Goal: Task Accomplishment & Management: Complete application form

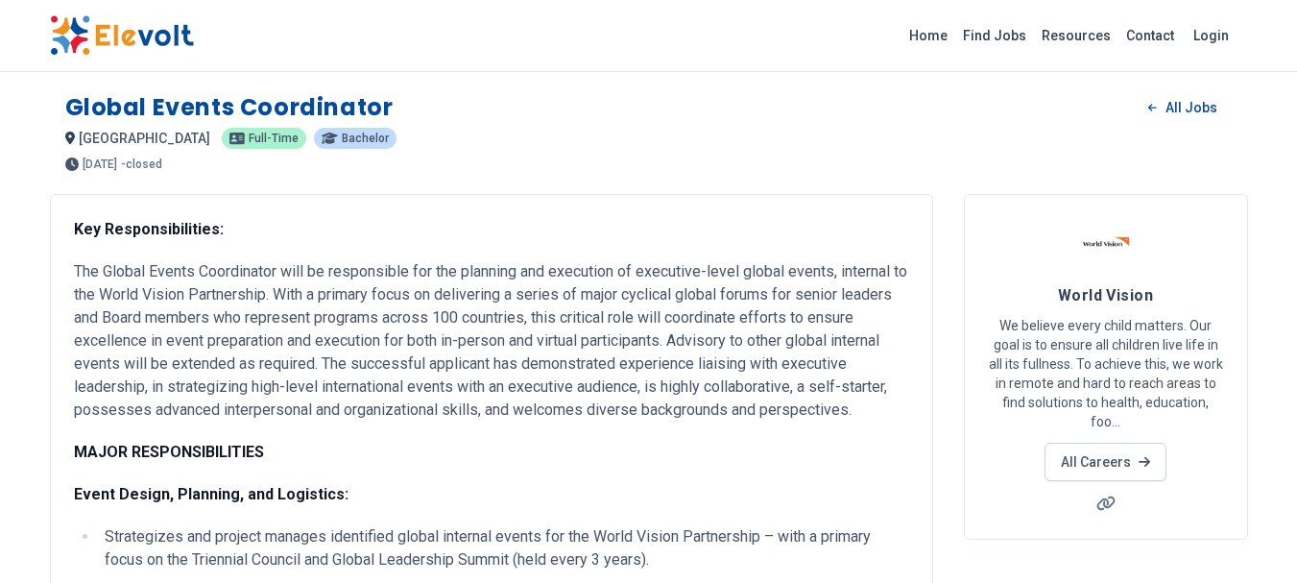
click at [109, 37] on img at bounding box center [122, 35] width 144 height 40
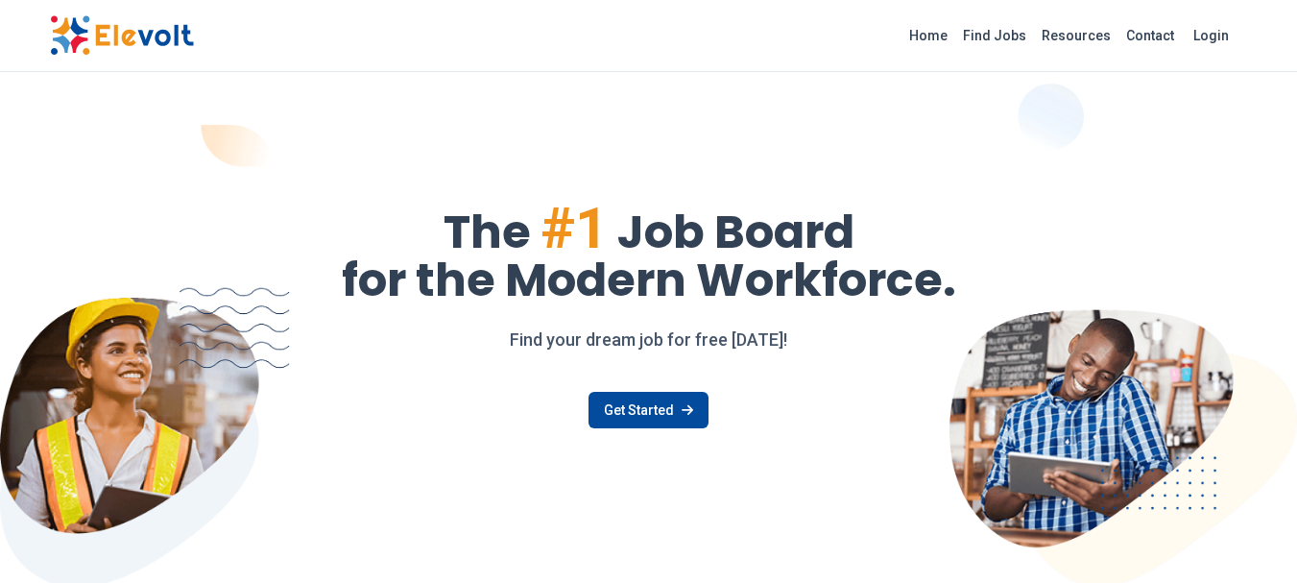
scroll to position [203, 0]
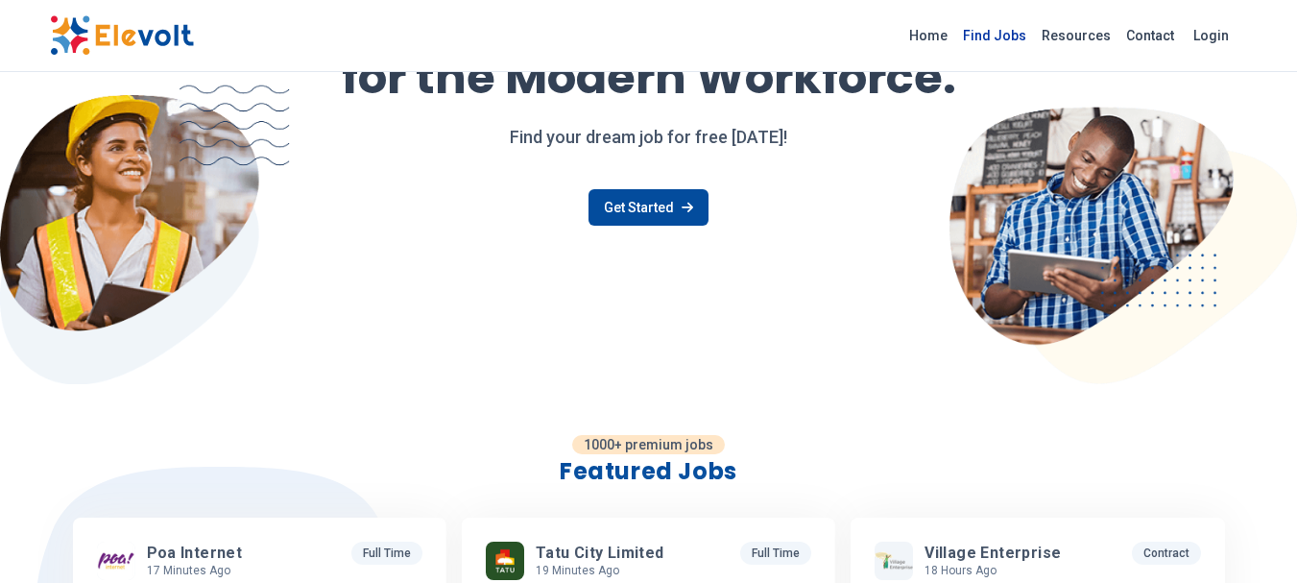
click at [1012, 29] on link "Find Jobs" at bounding box center [994, 35] width 79 height 31
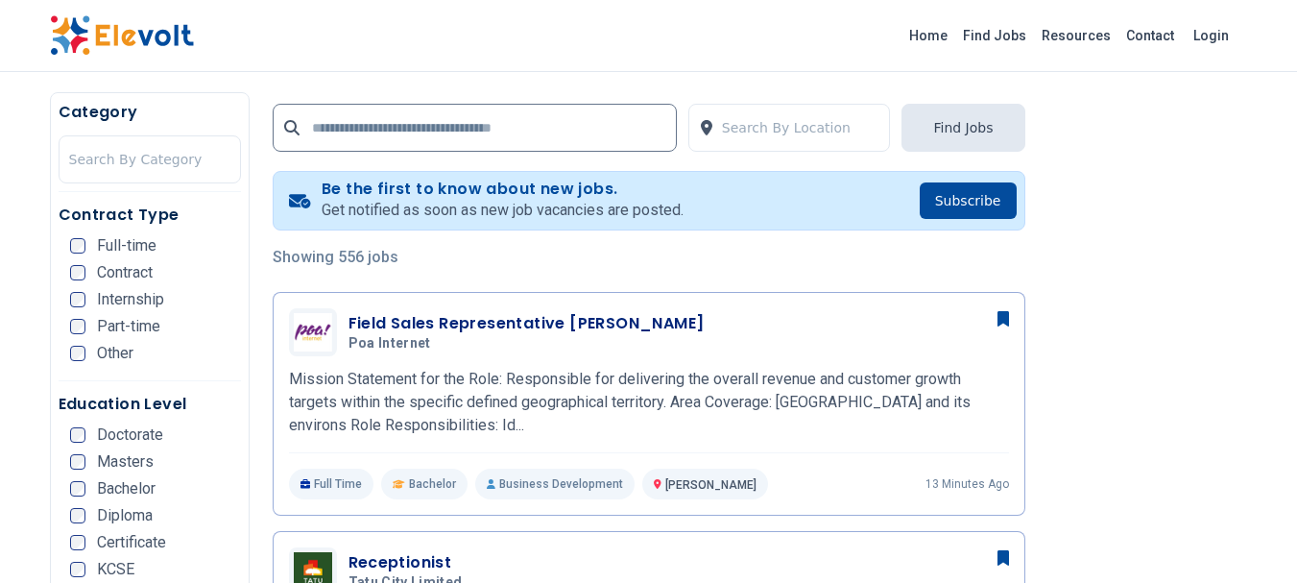
scroll to position [328, 0]
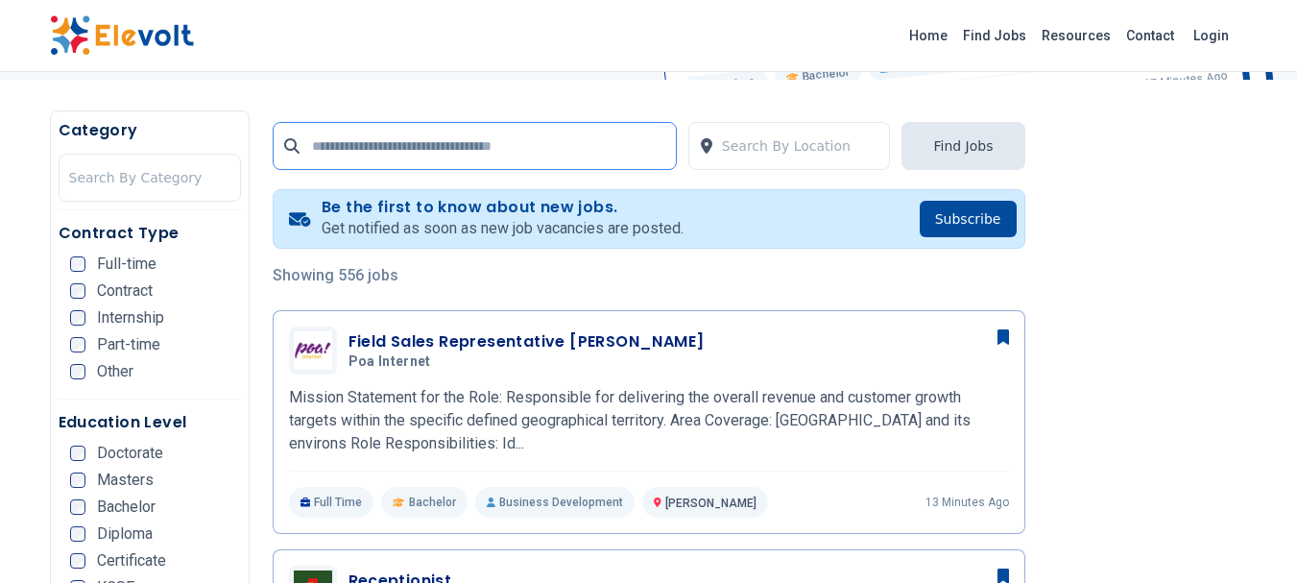
click at [509, 157] on input "text" at bounding box center [475, 146] width 404 height 48
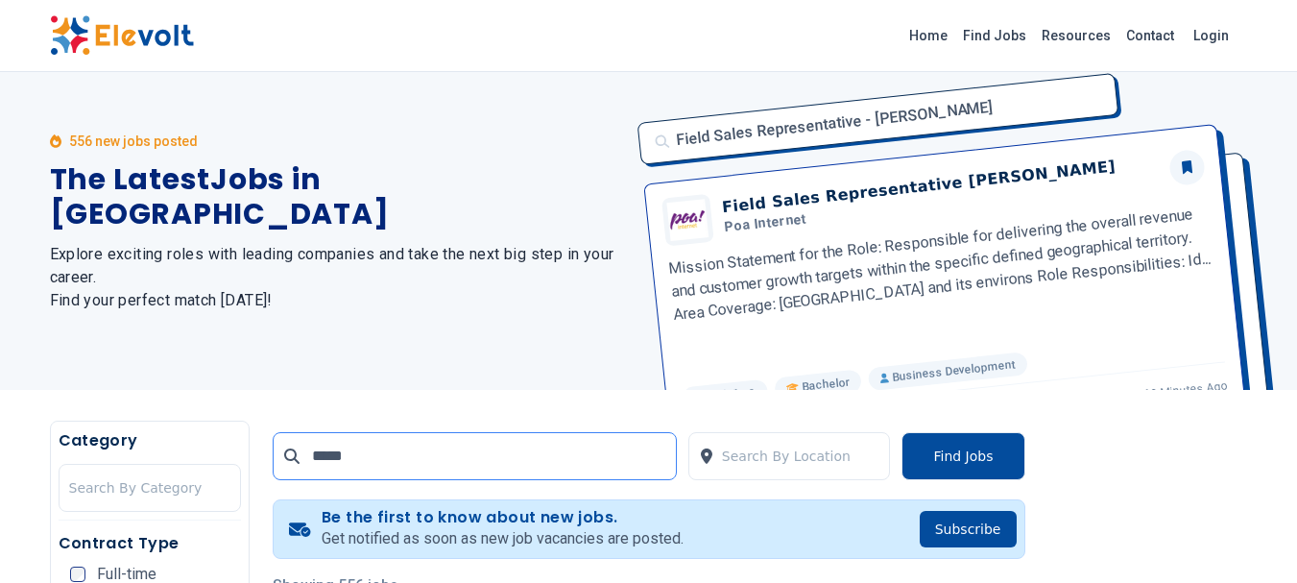
scroll to position [0, 0]
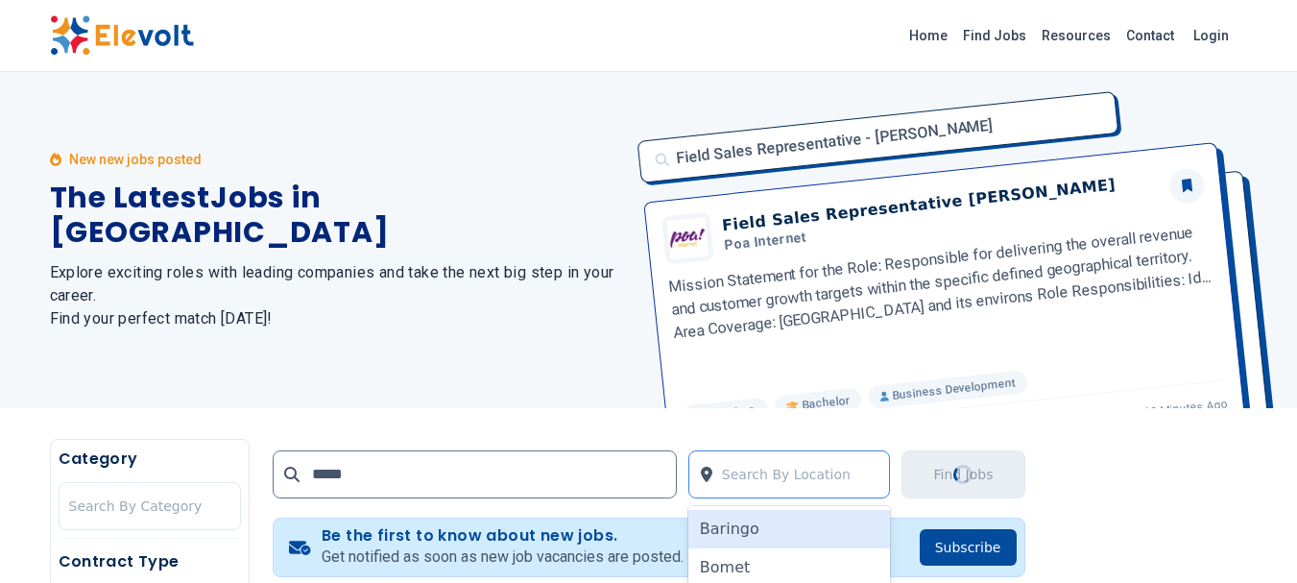
click at [794, 476] on div at bounding box center [801, 474] width 158 height 38
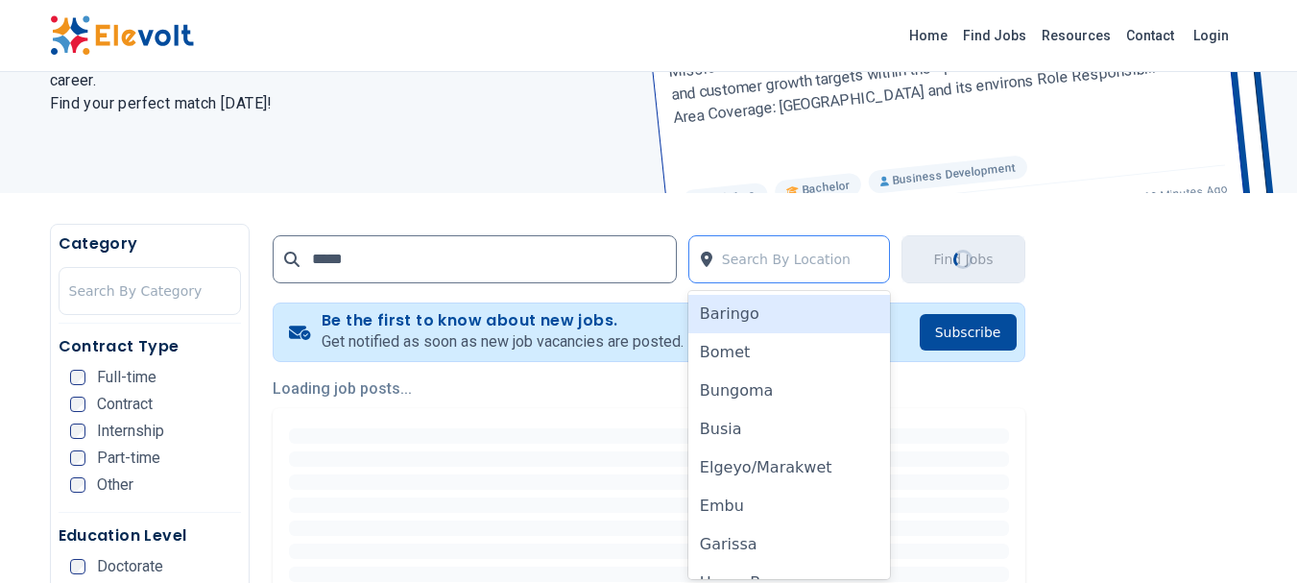
scroll to position [219, 0]
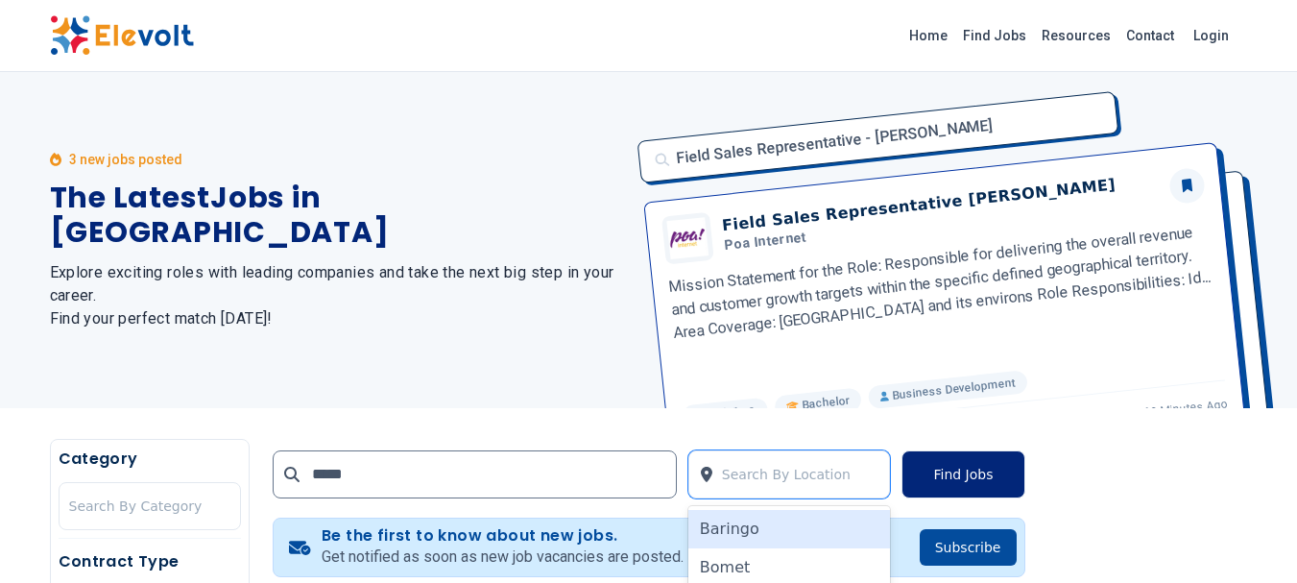
click at [967, 490] on button "Find Jobs" at bounding box center [962, 474] width 123 height 48
click at [961, 477] on button "Find Jobs" at bounding box center [962, 474] width 123 height 48
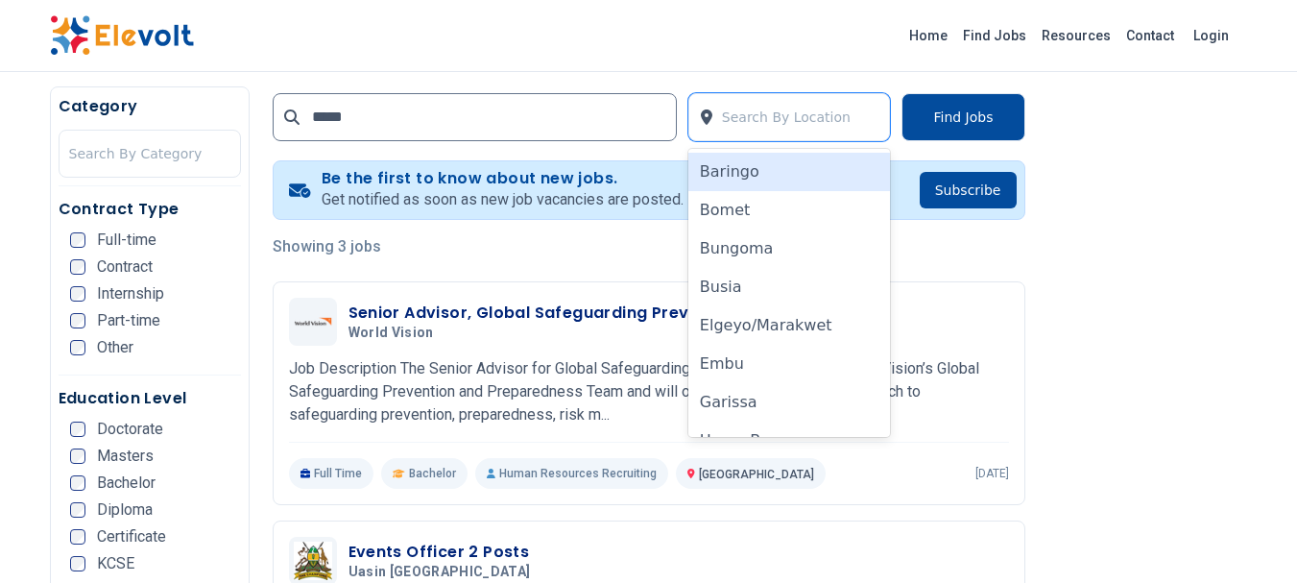
scroll to position [362, 0]
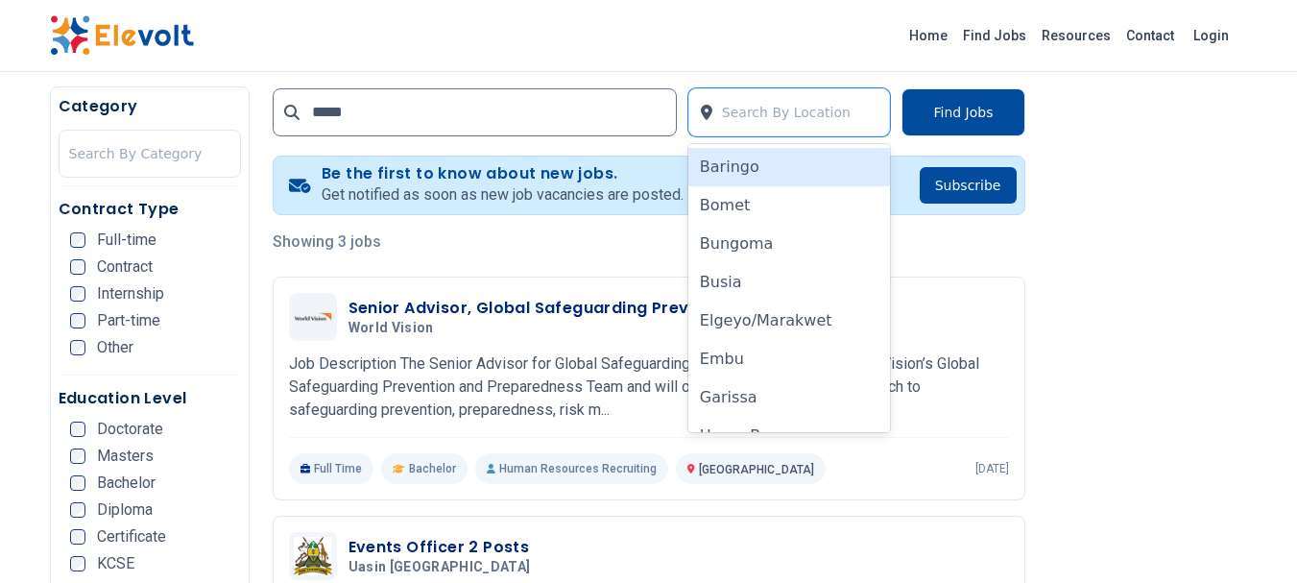
click at [777, 52] on div "Home Find Jobs Resources Contact Login" at bounding box center [649, 35] width 1229 height 40
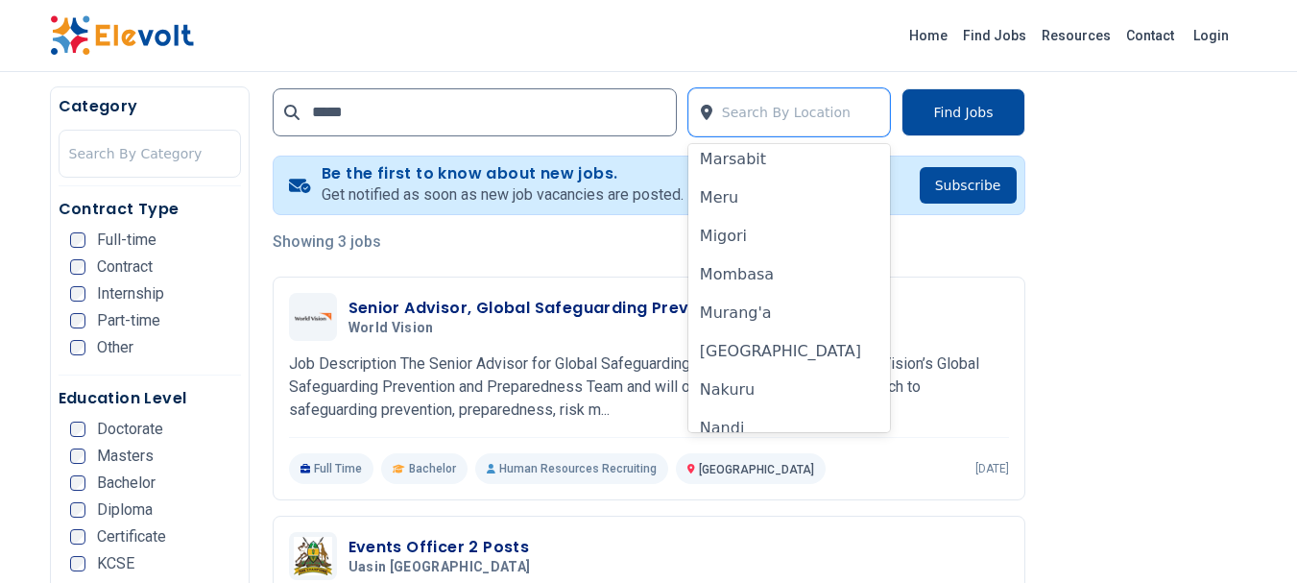
scroll to position [1029, 0]
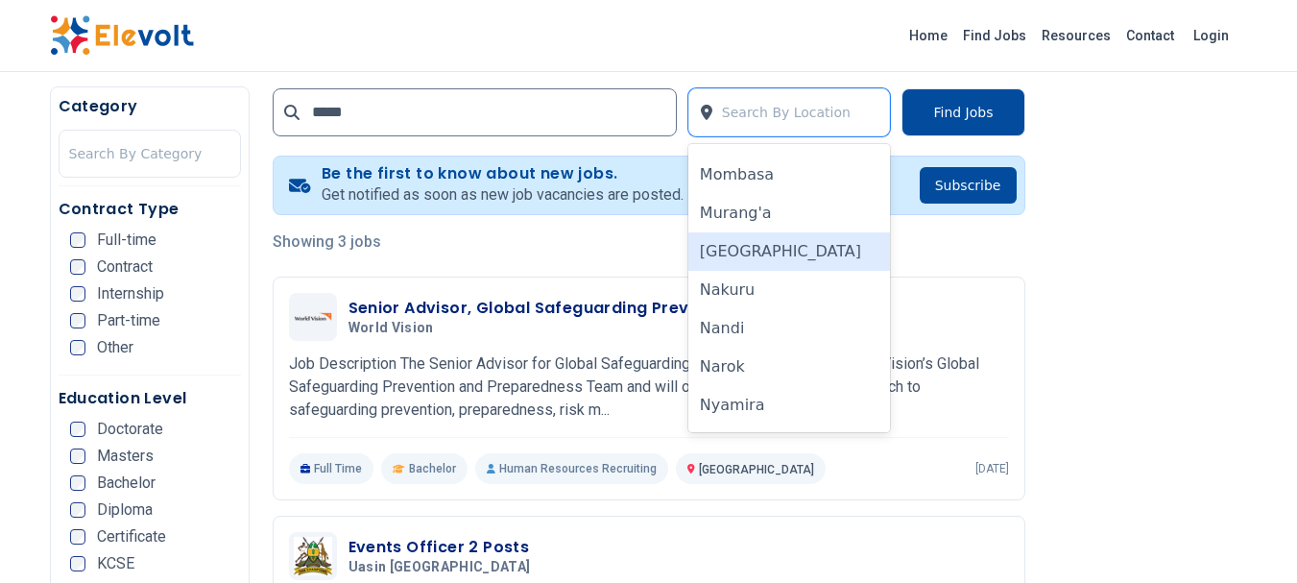
click at [779, 257] on div "[GEOGRAPHIC_DATA]" at bounding box center [789, 251] width 203 height 38
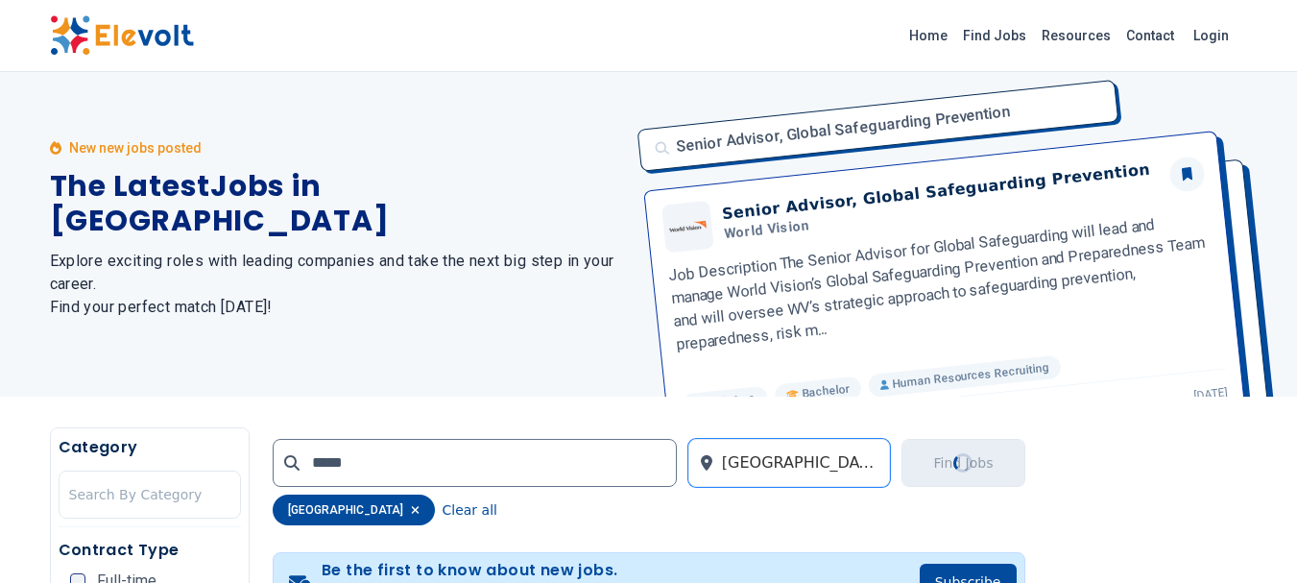
scroll to position [0, 0]
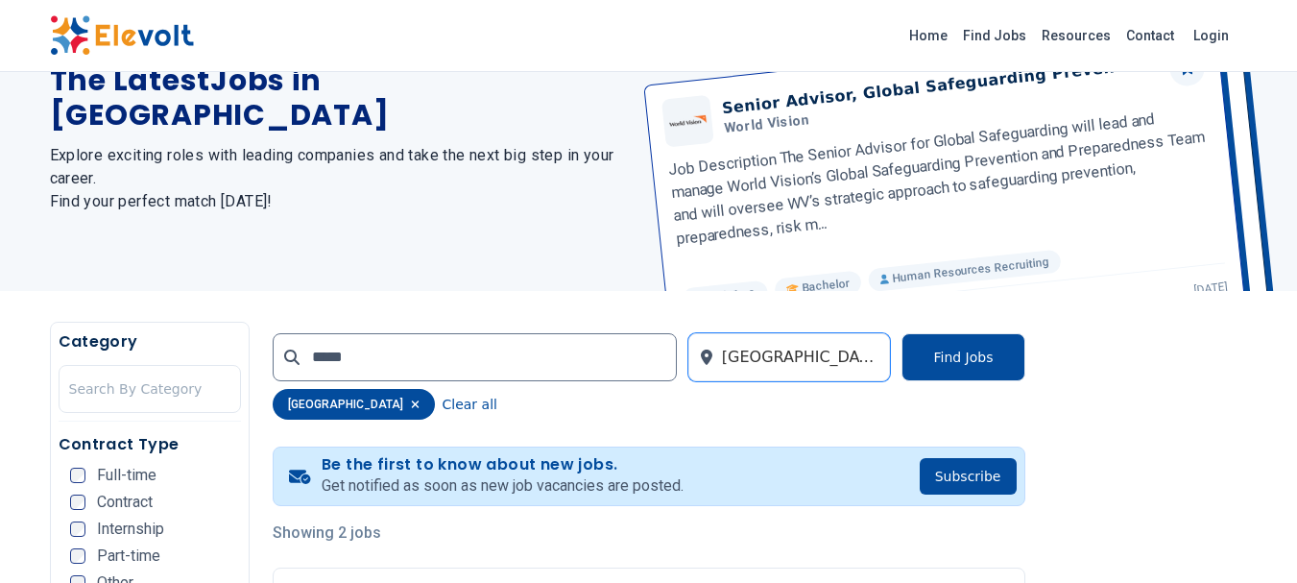
scroll to position [108, 0]
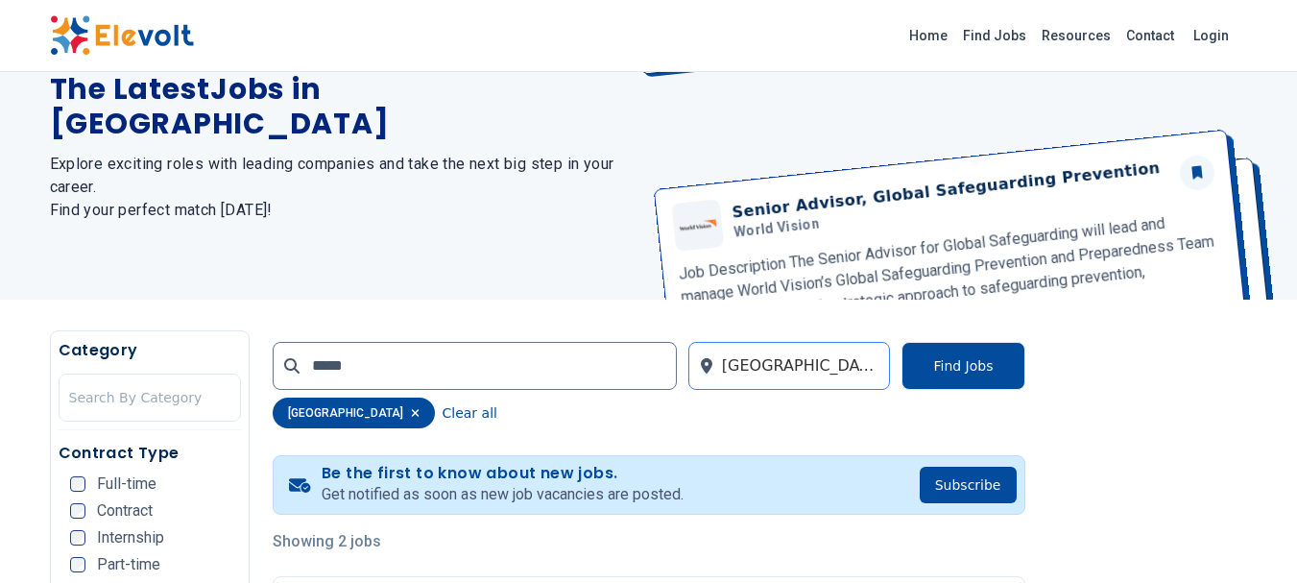
click at [792, 359] on div at bounding box center [801, 366] width 158 height 38
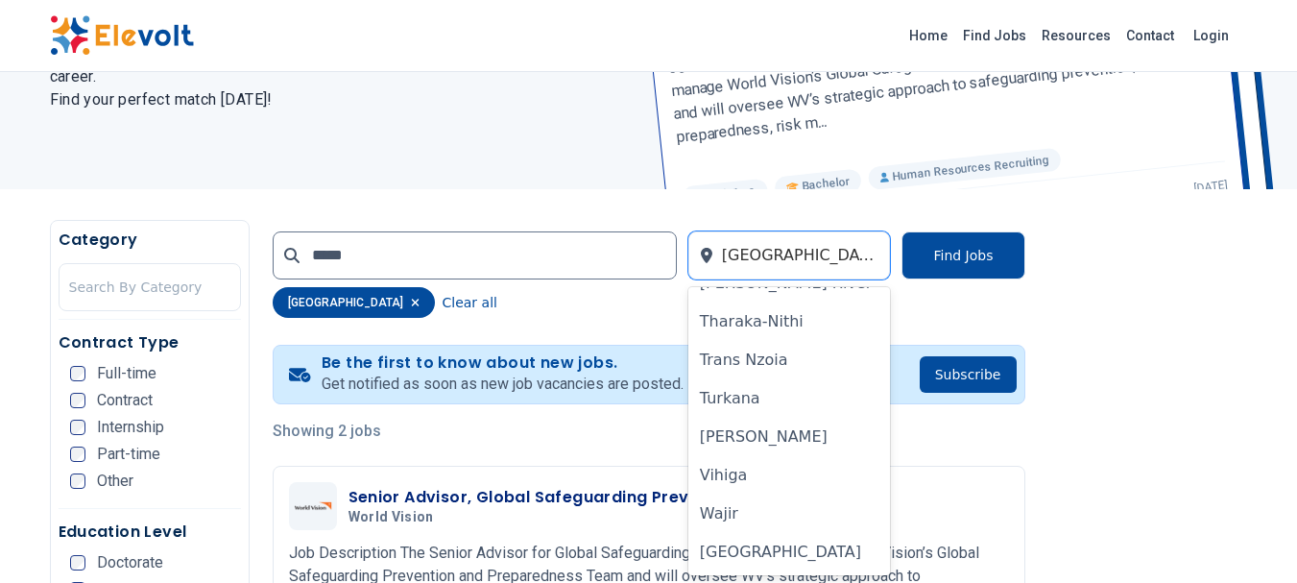
scroll to position [0, 0]
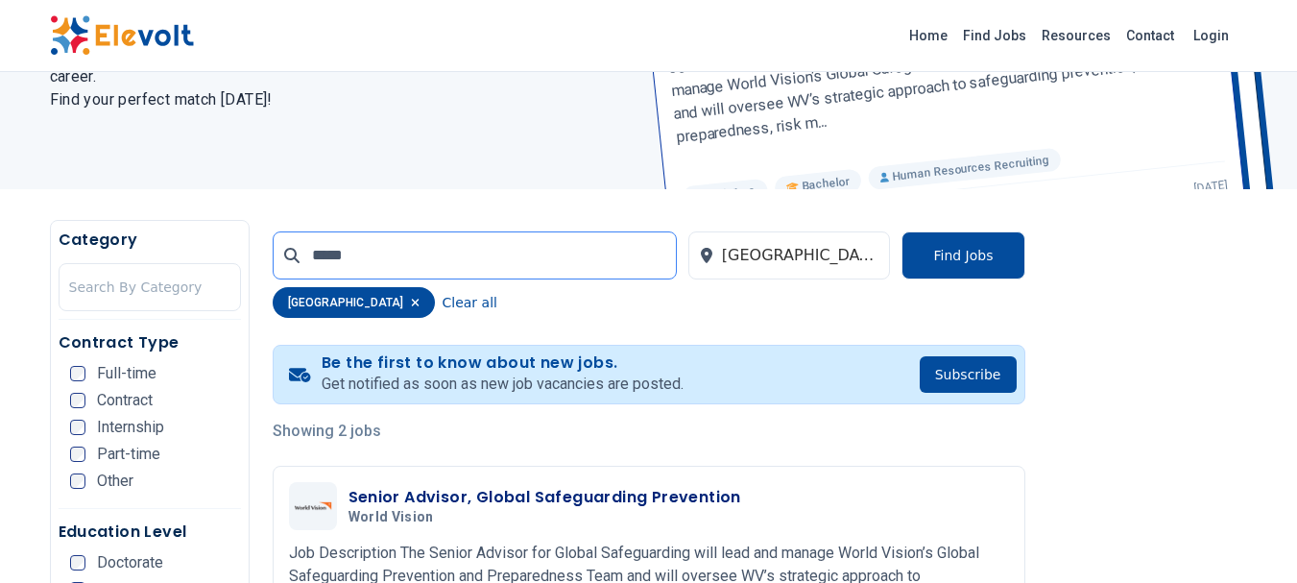
click at [424, 259] on input "*****" at bounding box center [475, 255] width 404 height 48
type input "**********"
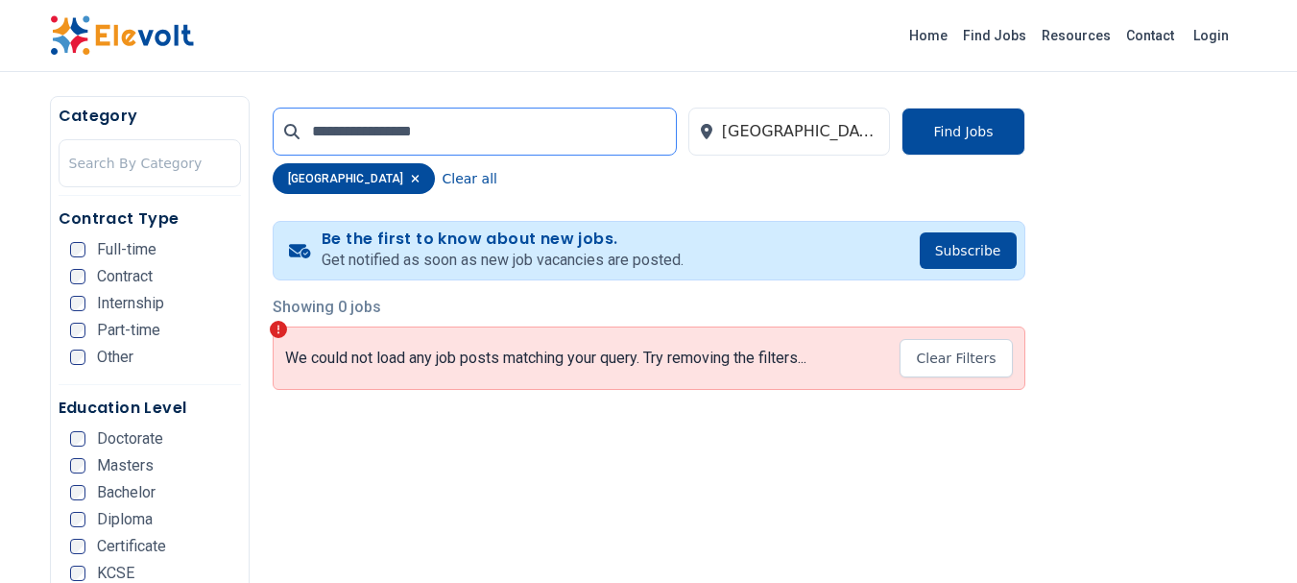
scroll to position [432, 0]
